Goal: Task Accomplishment & Management: Manage account settings

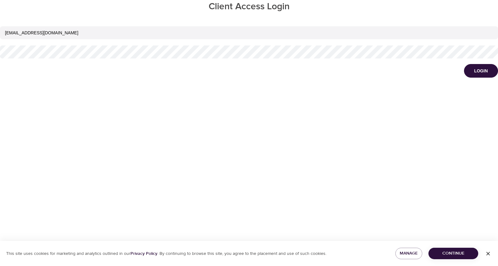
click at [75, 40] on div "[EMAIL_ADDRESS][DOMAIN_NAME]" at bounding box center [249, 42] width 498 height 38
drag, startPoint x: 73, startPoint y: 35, endPoint x: 1, endPoint y: 31, distance: 72.1
click at [1, 31] on input "[EMAIL_ADDRESS][DOMAIN_NAME]" at bounding box center [249, 32] width 498 height 13
paste input "[EMAIL_ADDRESS][DOMAIN_NAME]"
type input "[EMAIL_ADDRESS][DOMAIN_NAME]"
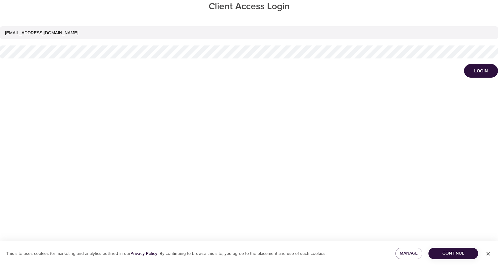
drag, startPoint x: 47, startPoint y: 34, endPoint x: -36, endPoint y: 47, distance: 84.1
click at [0, 47] on html "Client Access Login [EMAIL_ADDRESS][DOMAIN_NAME] Login This site uses cookies f…" at bounding box center [249, 133] width 498 height 266
click at [464, 64] on button "Login" at bounding box center [481, 71] width 34 height 14
click at [488, 68] on button "Login" at bounding box center [481, 71] width 34 height 14
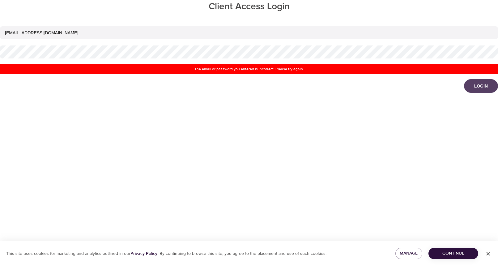
click at [473, 86] on button "Login" at bounding box center [481, 86] width 34 height 14
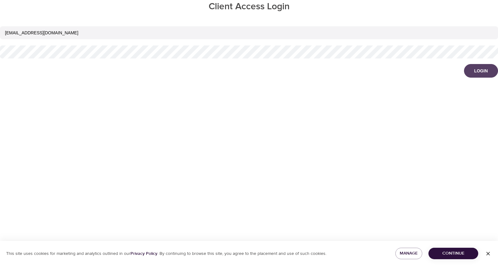
click at [472, 70] on button "Login" at bounding box center [481, 71] width 34 height 14
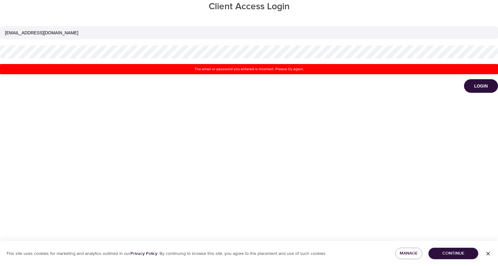
click at [94, 39] on div "[EMAIL_ADDRESS][DOMAIN_NAME]" at bounding box center [249, 42] width 498 height 38
click at [0, 44] on html "Client Access Login [EMAIL_ADDRESS][DOMAIN_NAME] The email or password you ente…" at bounding box center [249, 133] width 498 height 266
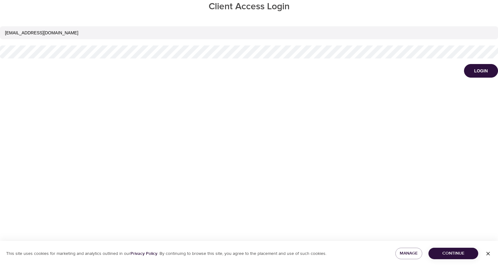
click at [464, 64] on button "Login" at bounding box center [481, 71] width 34 height 14
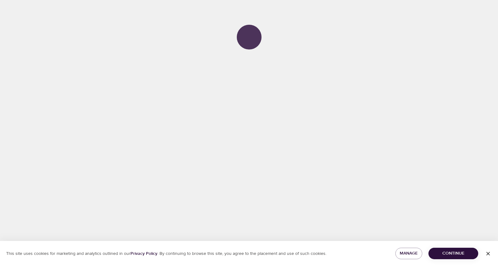
select select "592"
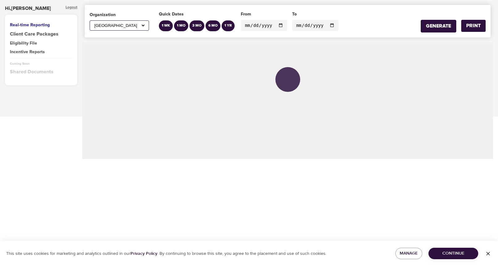
click at [69, 8] on div "Logout" at bounding box center [72, 8] width 12 height 7
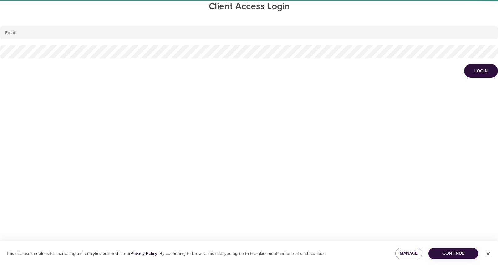
type input "[EMAIL_ADDRESS][DOMAIN_NAME]"
